Goal: Task Accomplishment & Management: Manage account settings

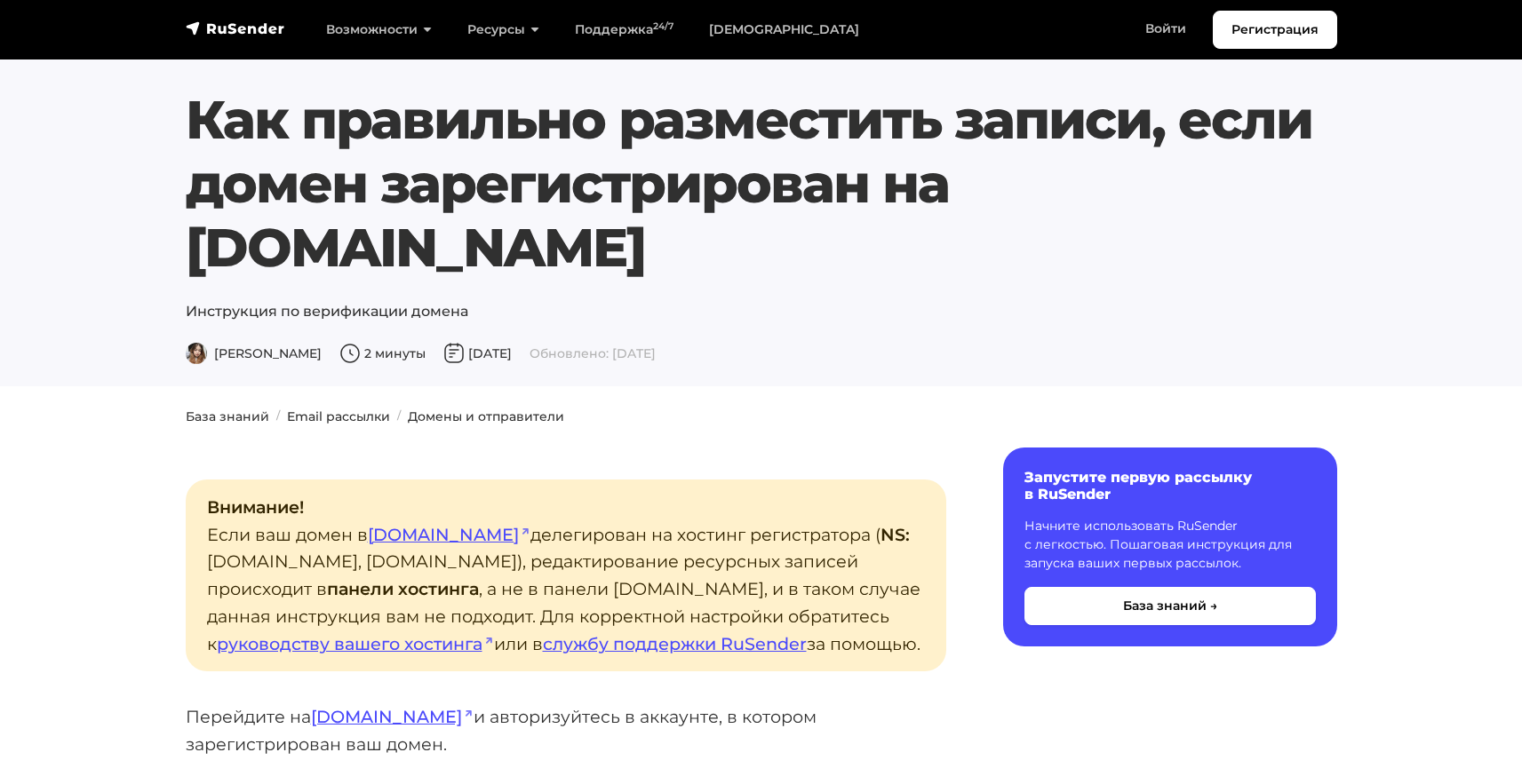
click at [755, 226] on div "Как правильно разместить записи, если домен зарегистрирован на [DOMAIN_NAME] Ин…" at bounding box center [761, 226] width 1172 height 277
click at [436, 408] on link "Домены и отправители" at bounding box center [486, 415] width 157 height 16
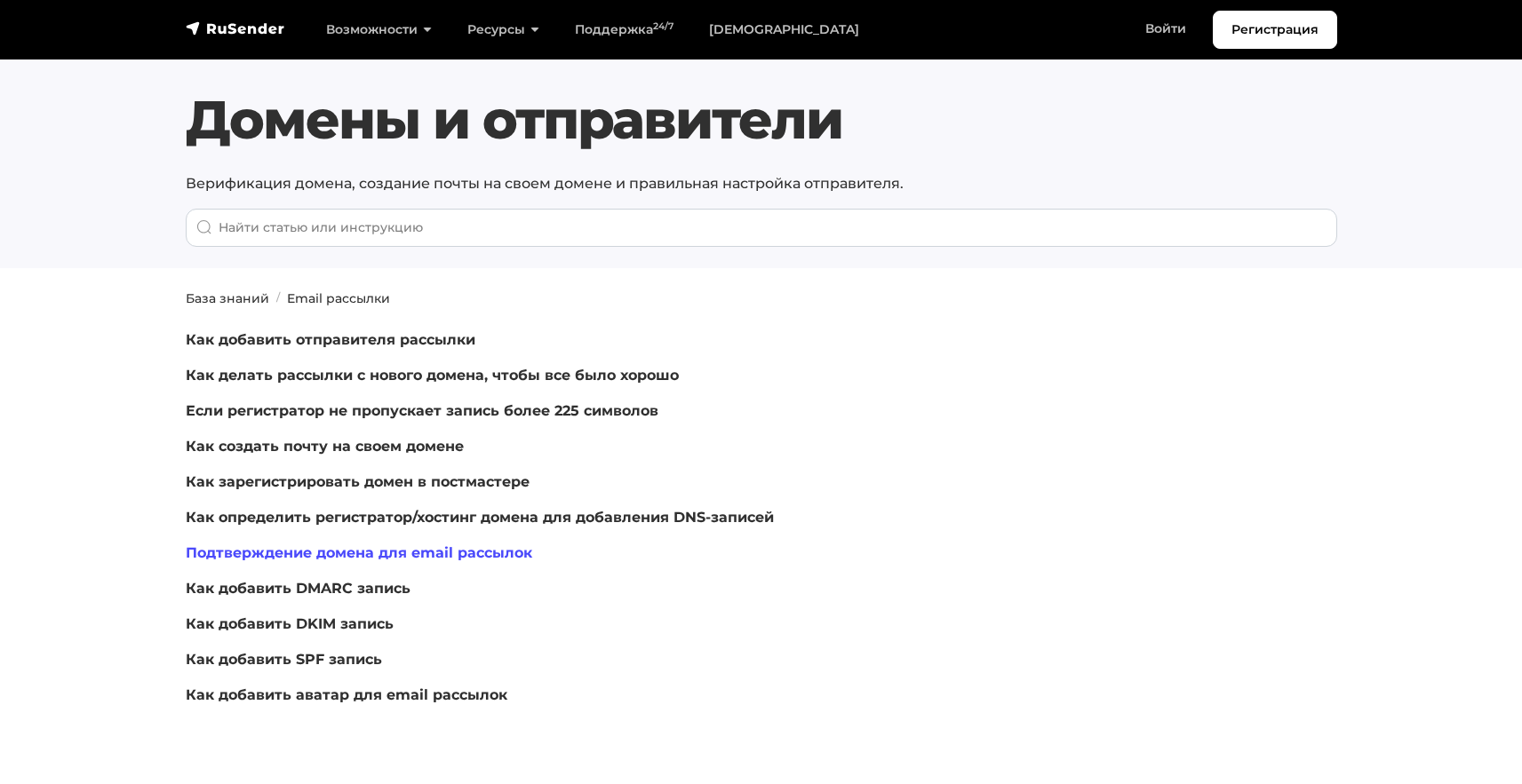
click at [324, 554] on link "Подтверждение домена для email рассылок" at bounding box center [359, 553] width 347 height 16
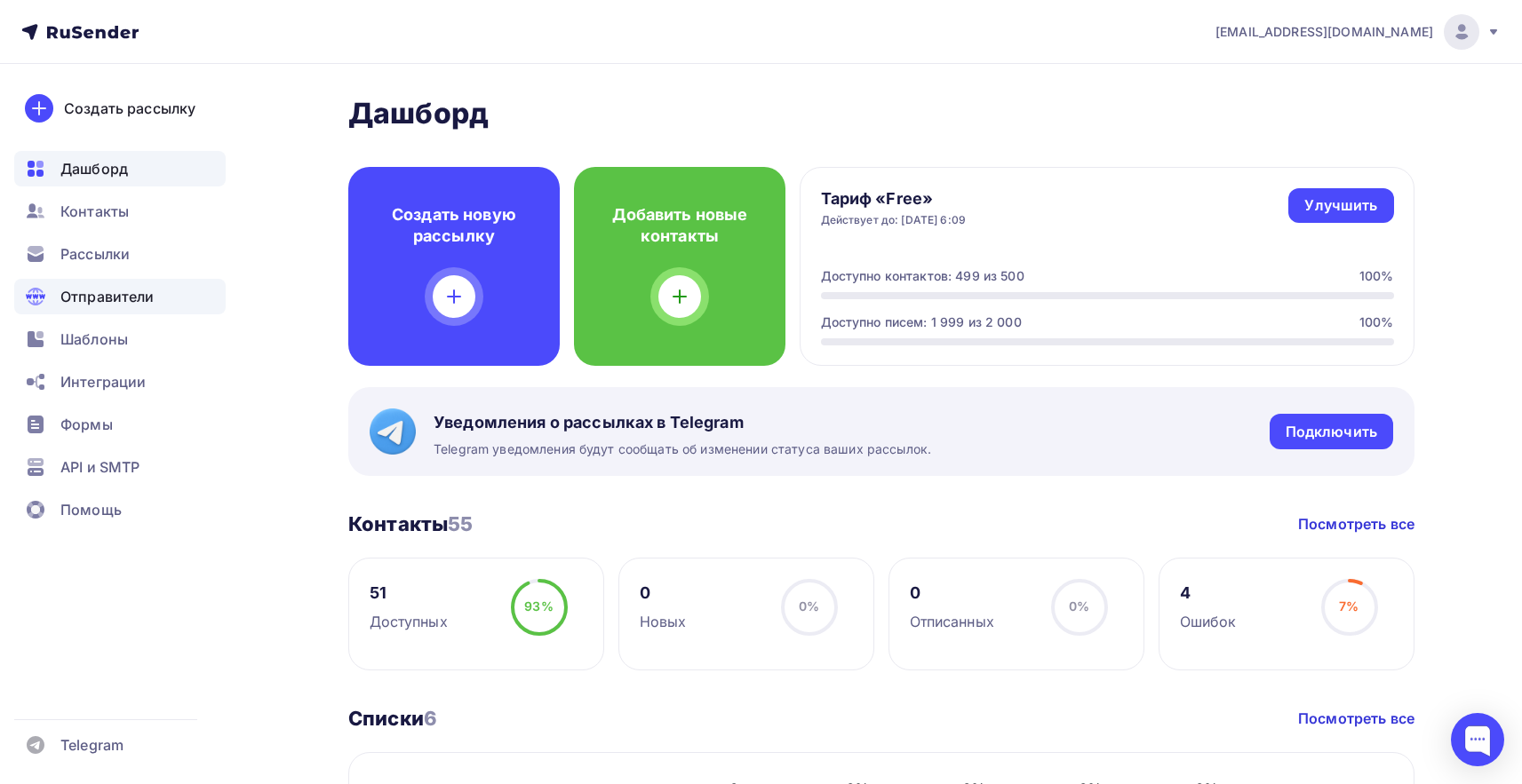
click at [128, 289] on span "Отправители" at bounding box center [107, 296] width 94 height 21
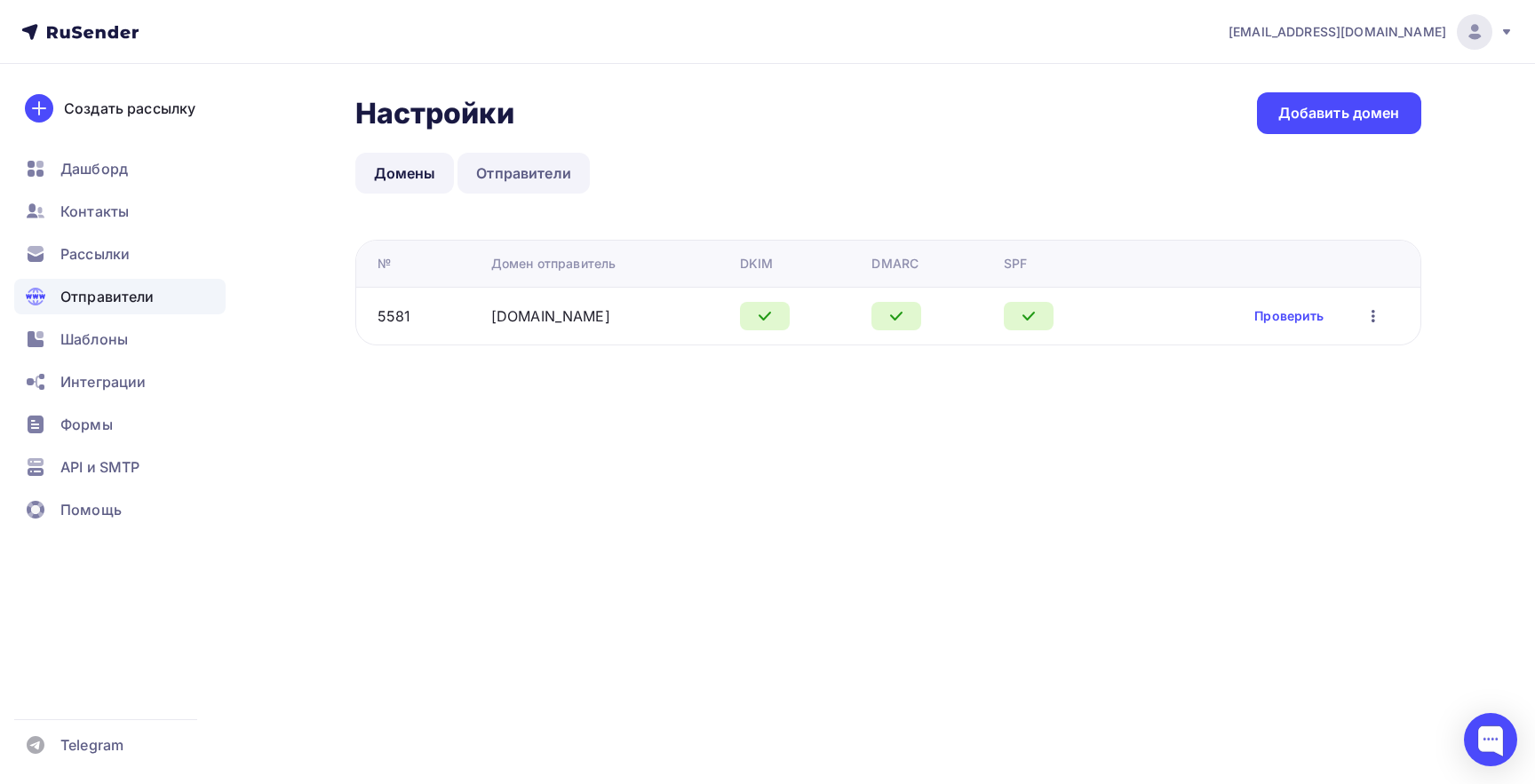
click at [500, 164] on link "Отправители" at bounding box center [524, 173] width 133 height 41
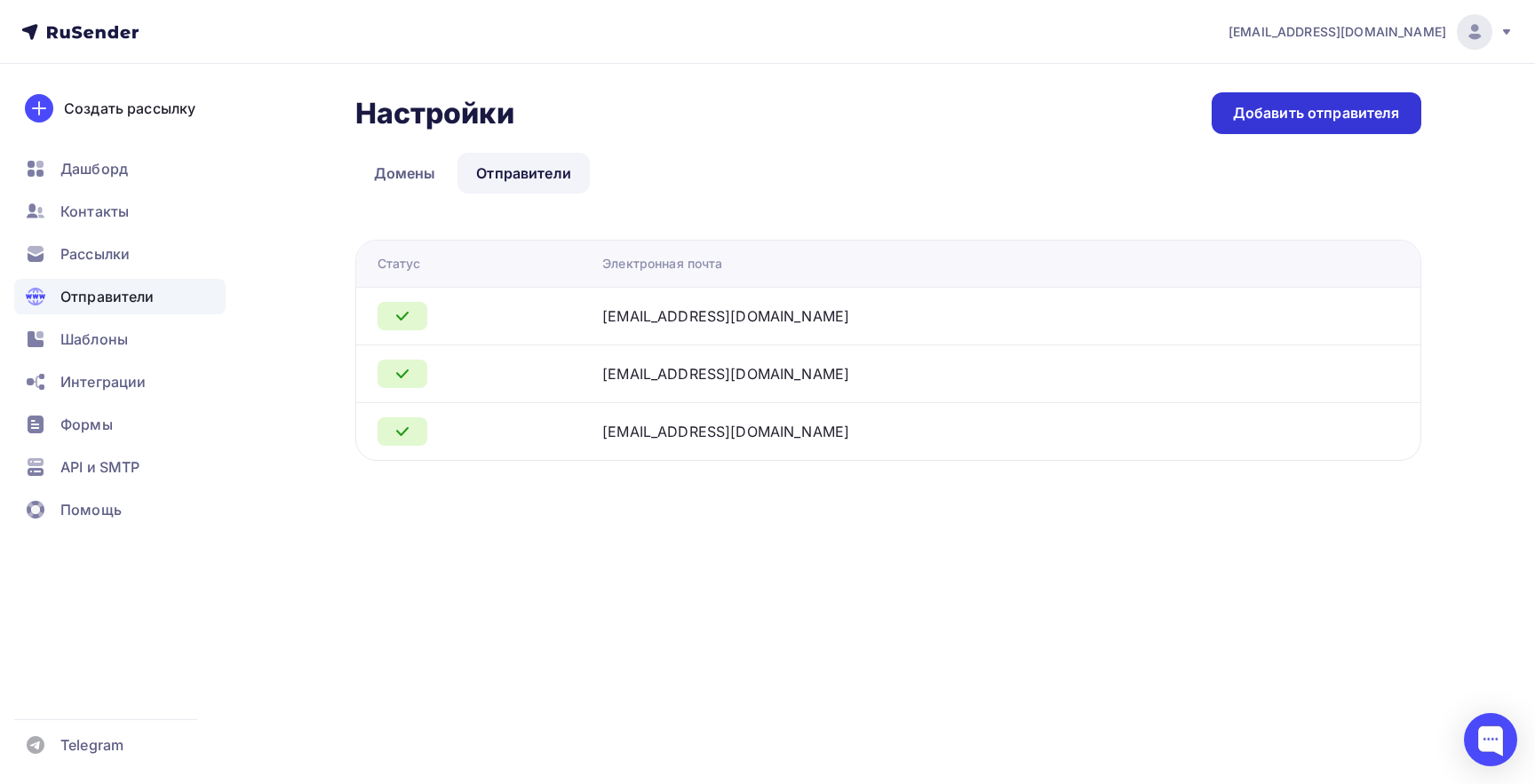
click at [1267, 124] on div "Добавить отправителя" at bounding box center [1316, 113] width 210 height 42
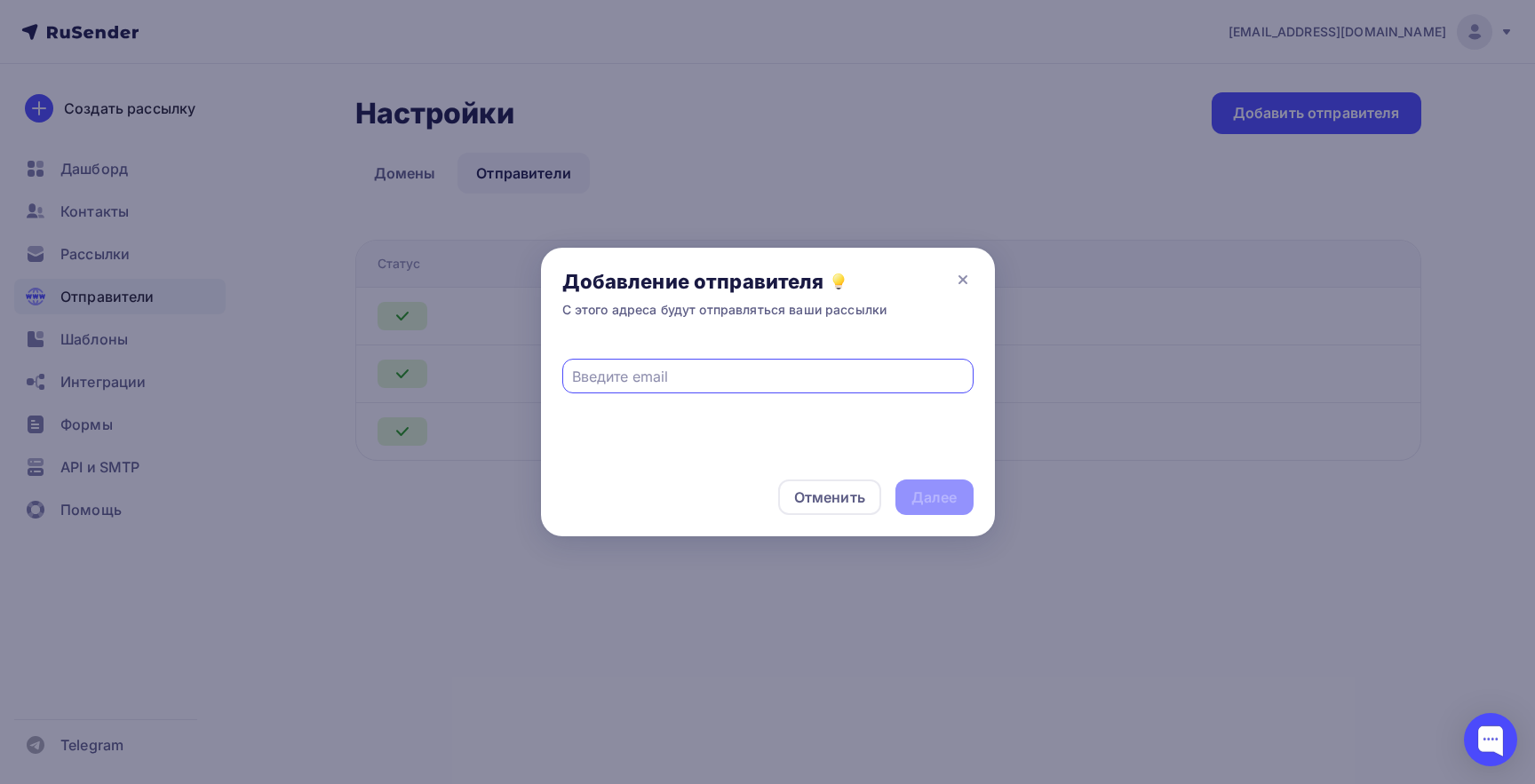
click at [833, 368] on input "text" at bounding box center [767, 376] width 391 height 21
type input "ш"
type input "info@"
click at [959, 277] on icon at bounding box center [963, 280] width 7 height 7
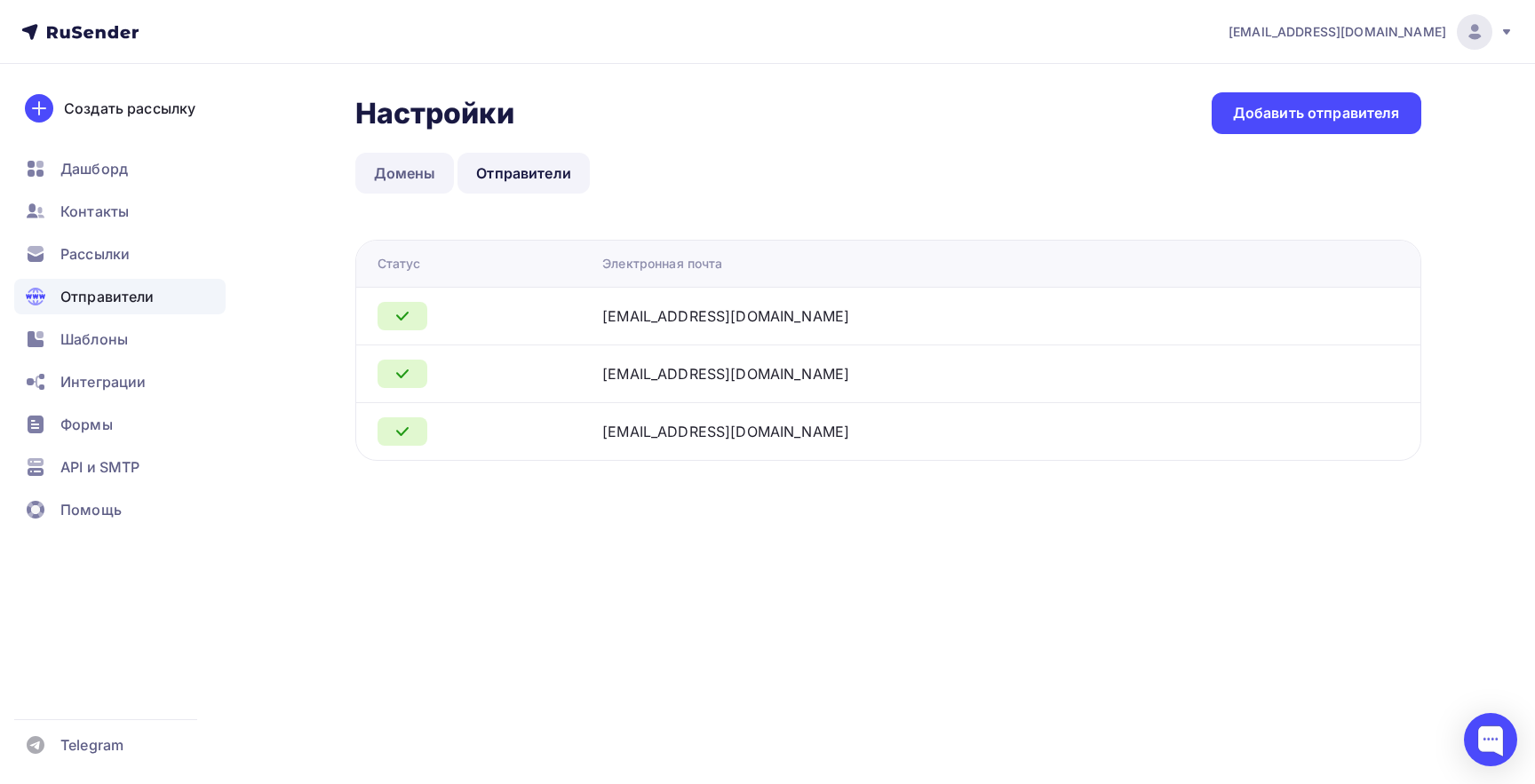
click at [415, 185] on link "Домены" at bounding box center [405, 173] width 100 height 41
